Goal: Download file/media

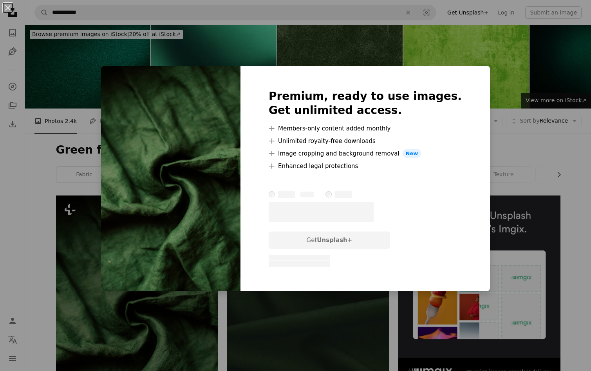
scroll to position [78, 0]
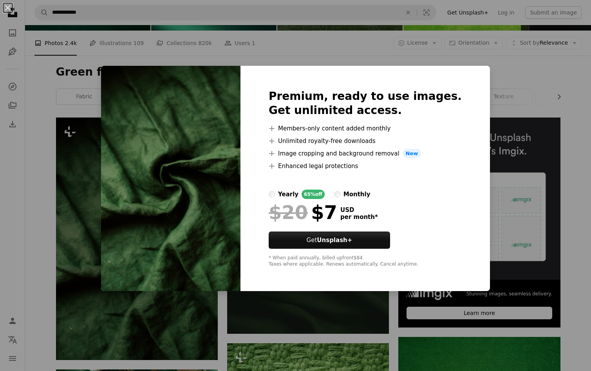
click at [74, 154] on div "An X shape Premium, ready to use images. Get unlimited access. A plus sign Memb…" at bounding box center [295, 185] width 591 height 371
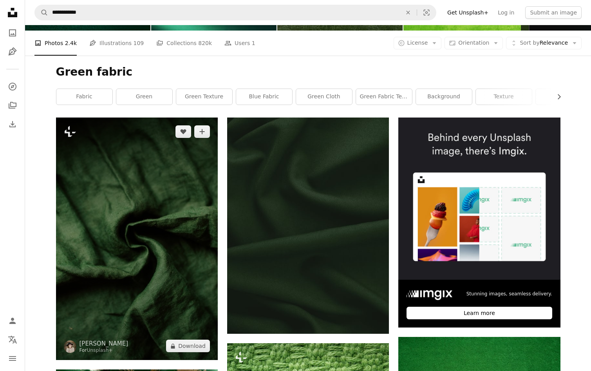
click at [74, 154] on img at bounding box center [137, 239] width 162 height 243
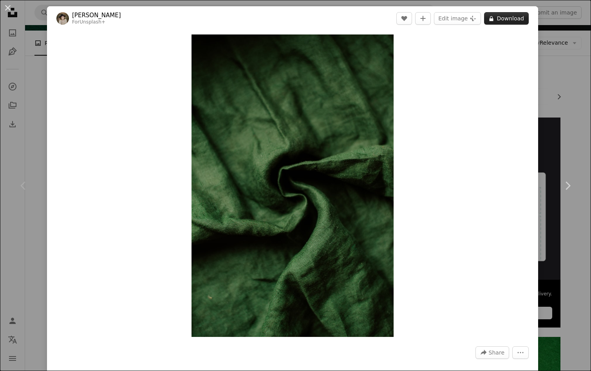
click at [495, 18] on icon "A lock" at bounding box center [492, 19] width 6 height 6
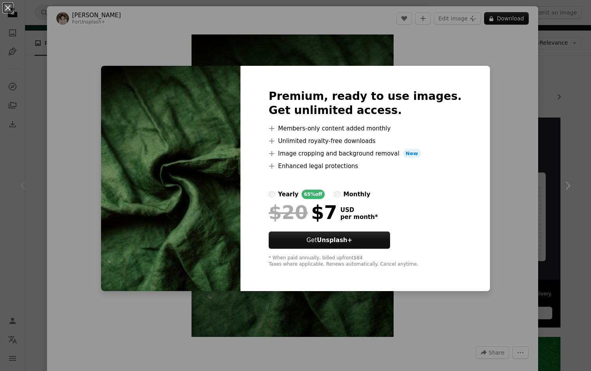
click at [439, 46] on div "An X shape Premium, ready to use images. Get unlimited access. A plus sign Memb…" at bounding box center [295, 185] width 591 height 371
